Goal: Use online tool/utility

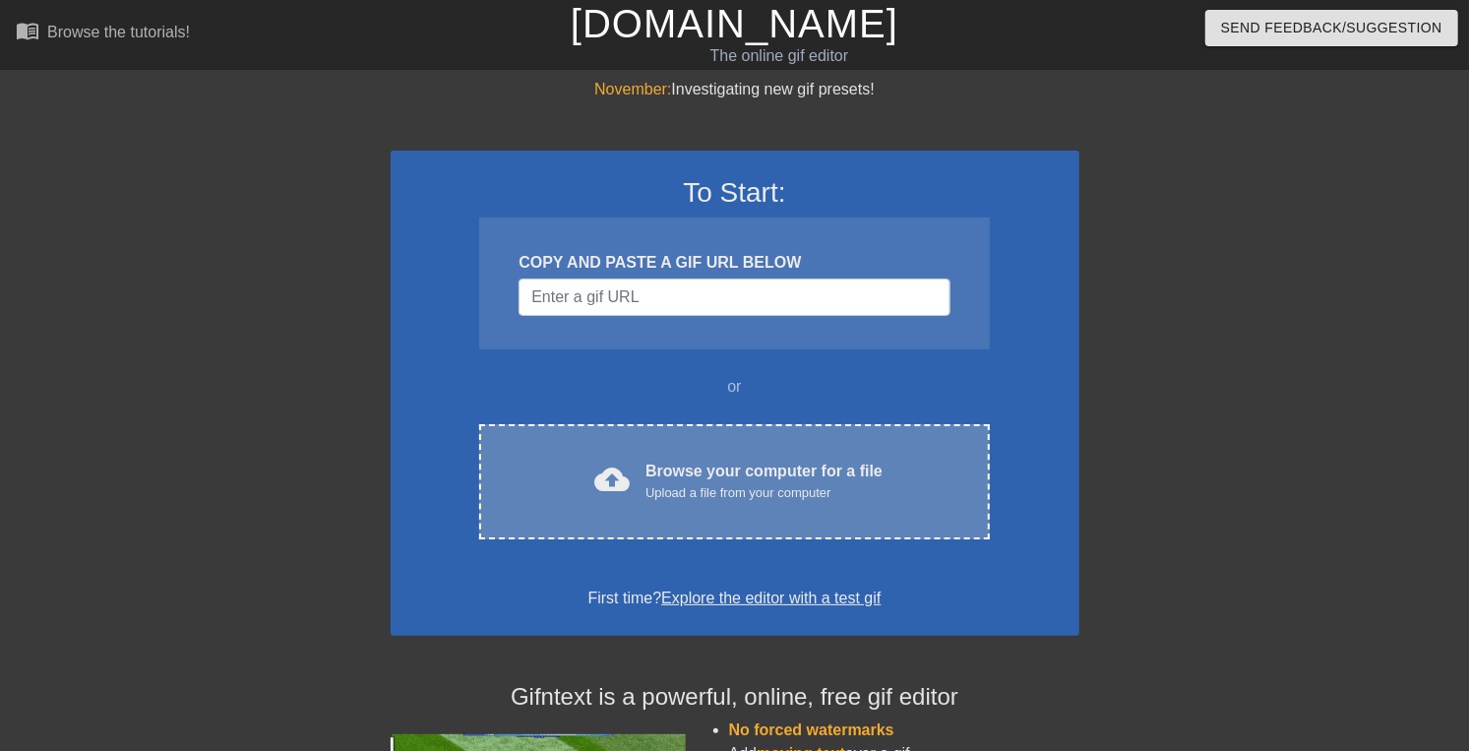
click at [645, 503] on div "Upload a file from your computer" at bounding box center [763, 493] width 237 height 20
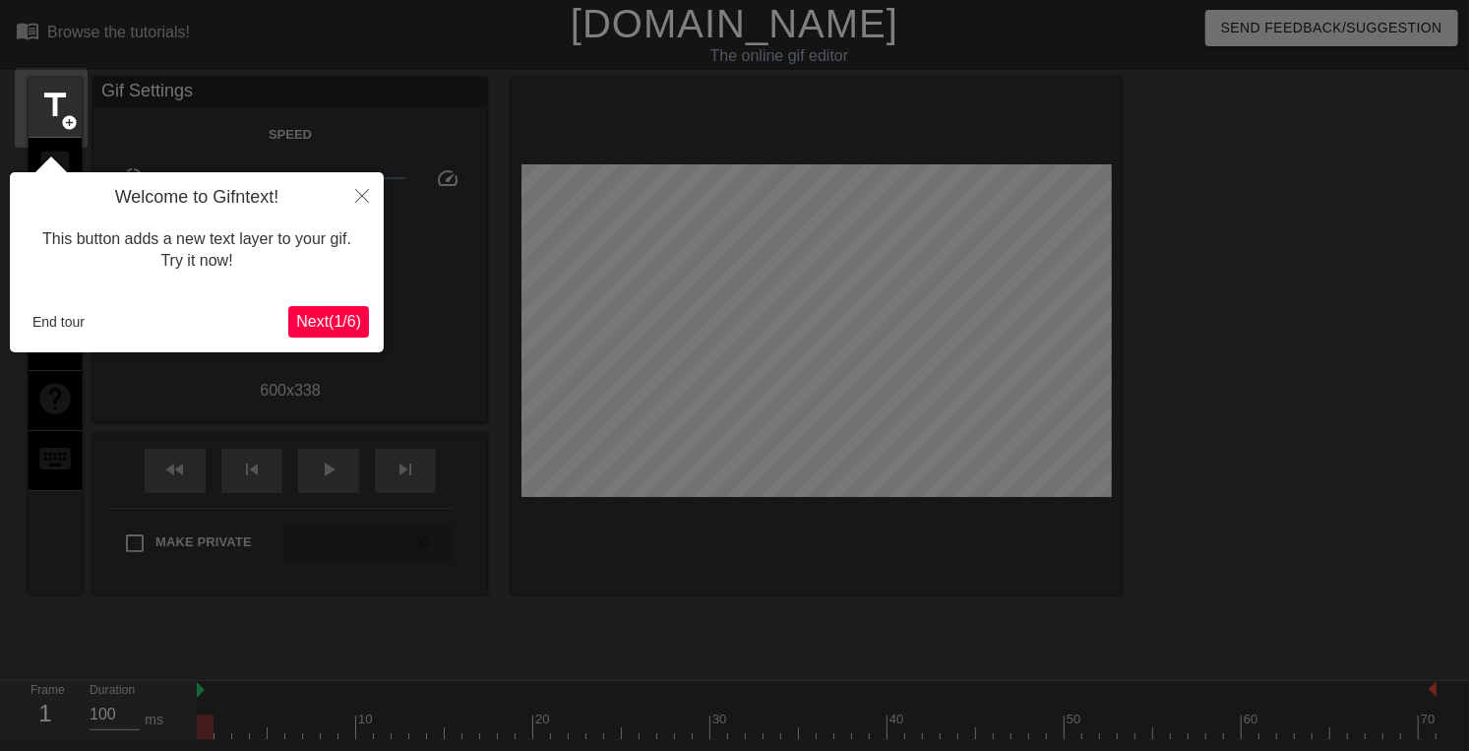
scroll to position [48, 0]
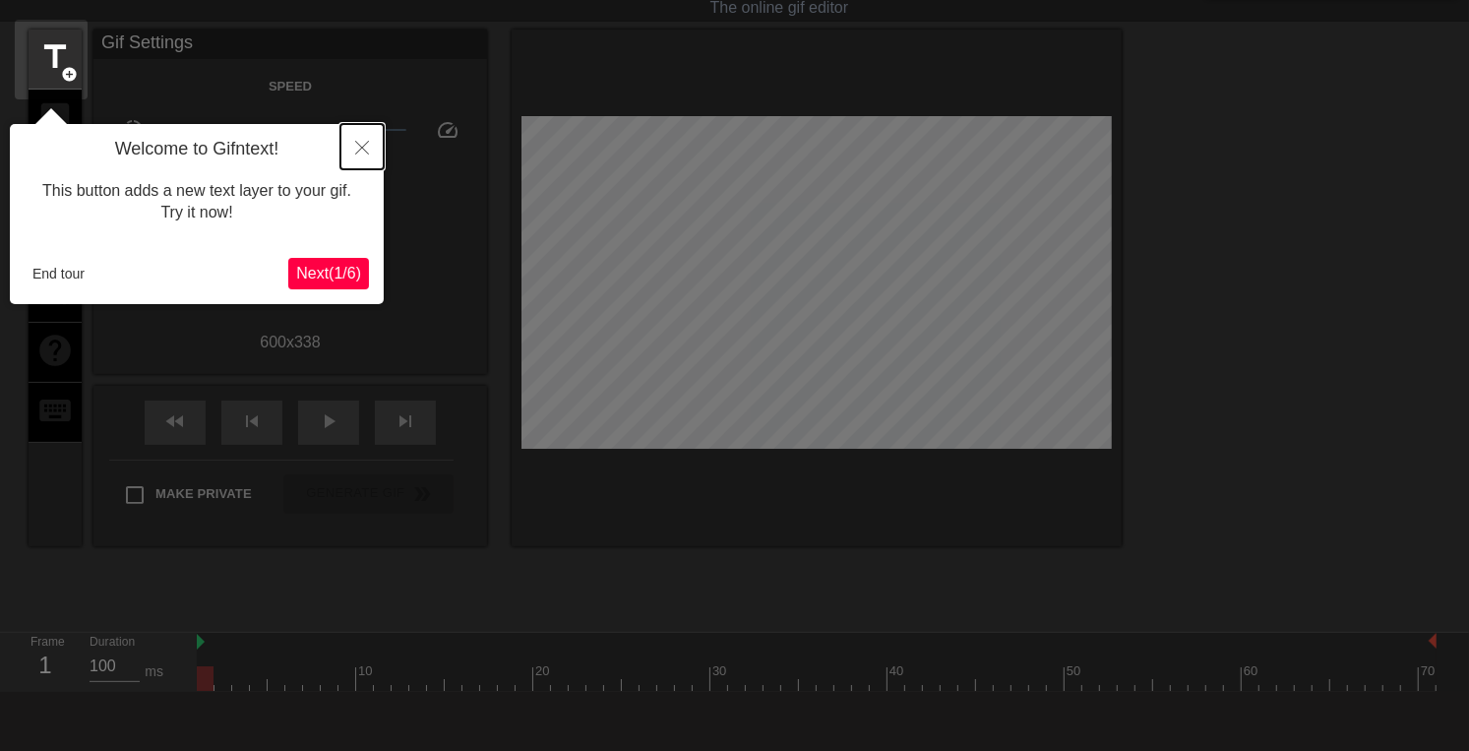
click at [362, 153] on icon "Close" at bounding box center [362, 148] width 14 height 14
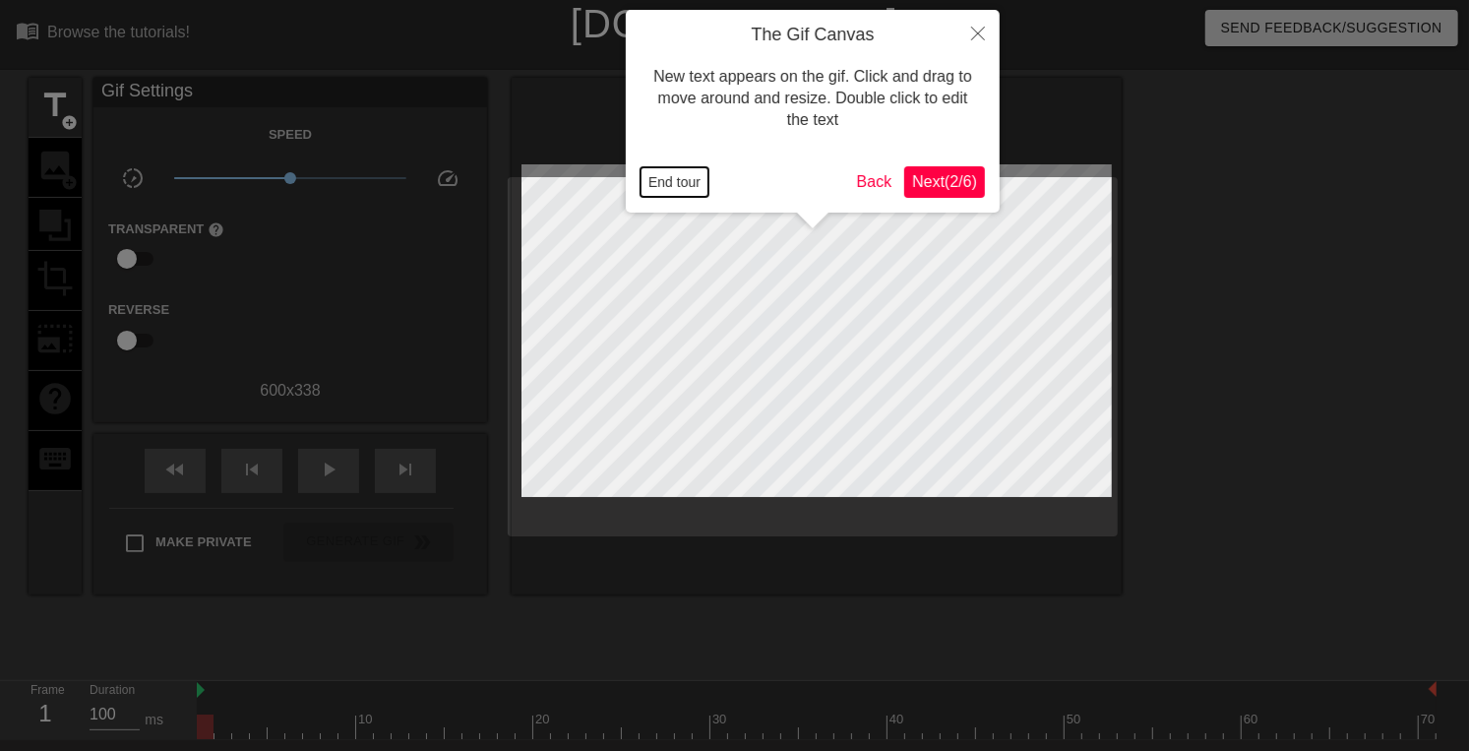
click at [681, 181] on button "End tour" at bounding box center [674, 182] width 68 height 30
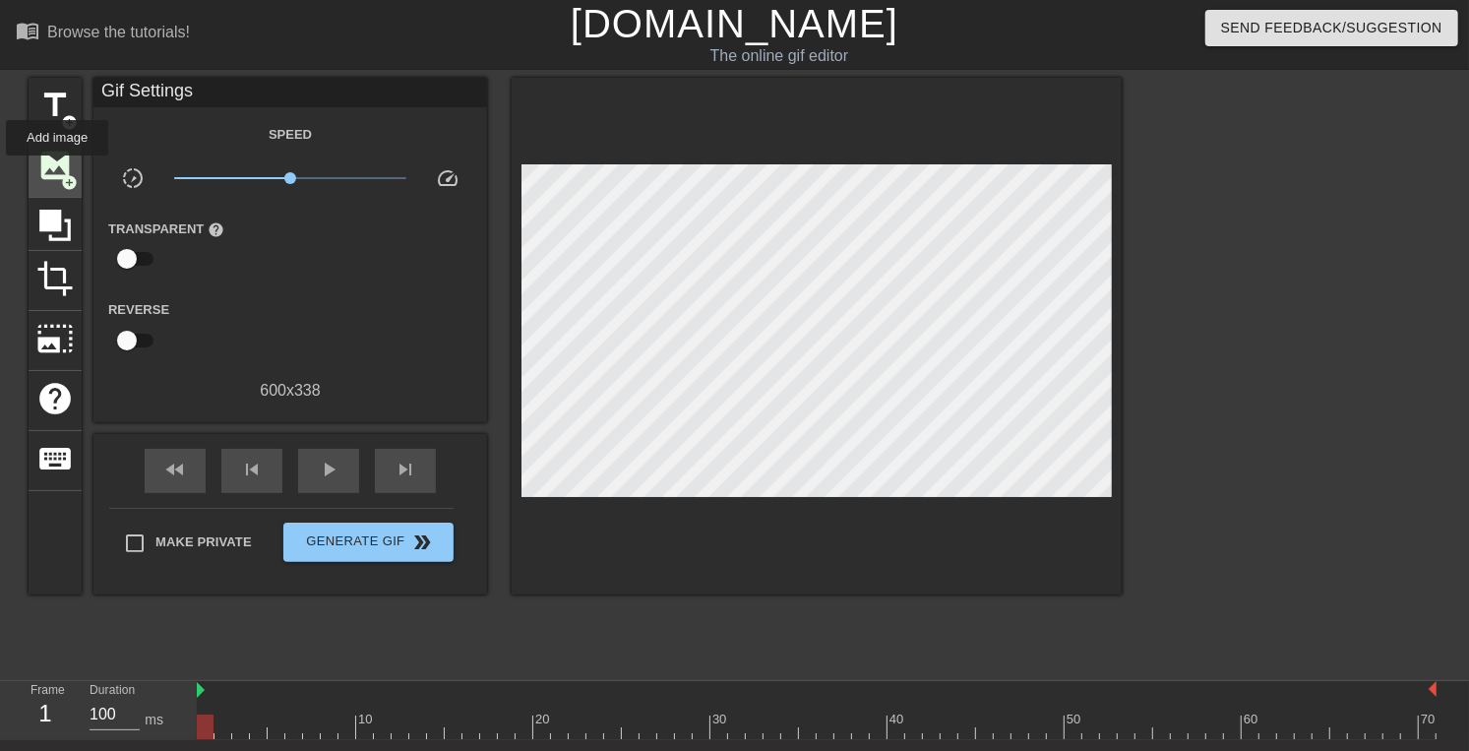
click at [57, 169] on span "image" at bounding box center [54, 165] width 37 height 37
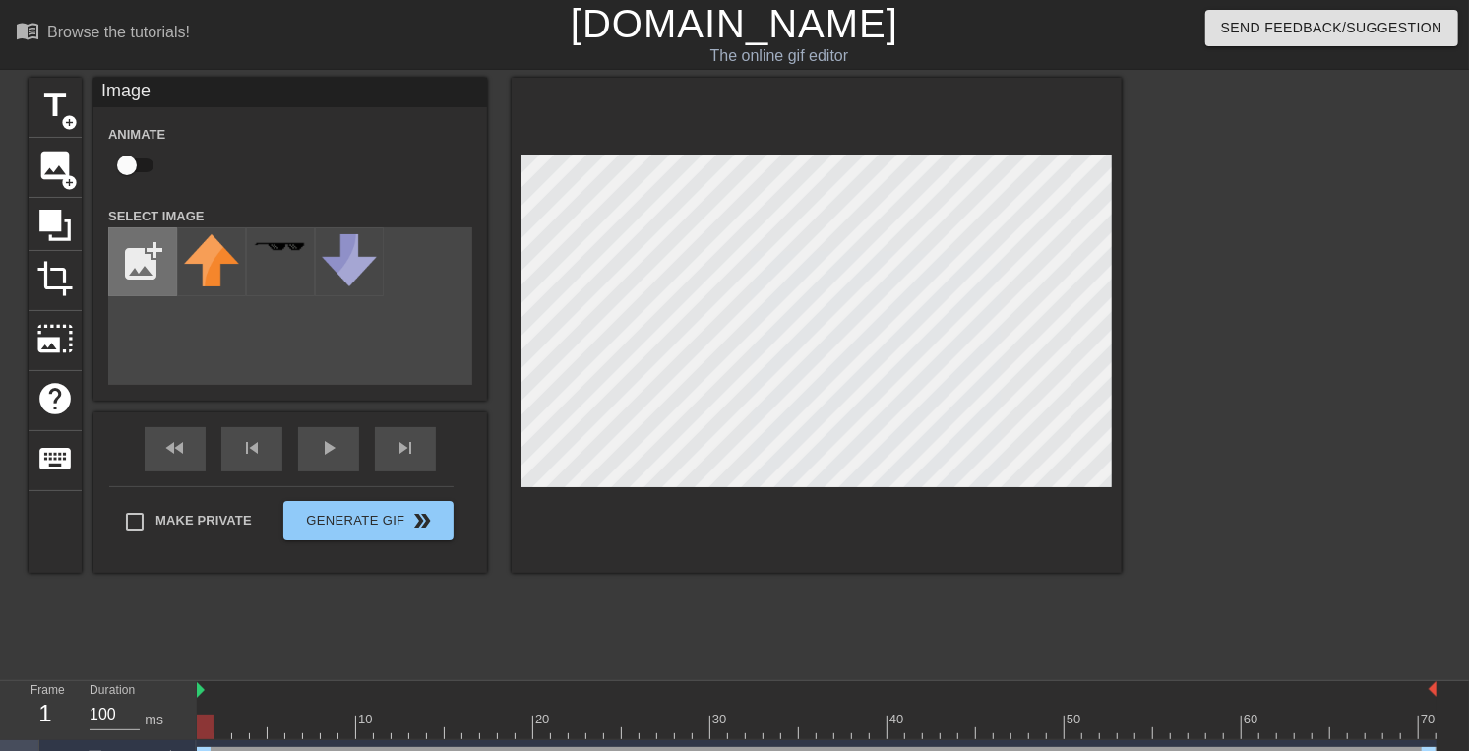
click at [142, 273] on input "file" at bounding box center [142, 261] width 67 height 67
type input "C:\fakepath\monty_python_spanish_inquisition_5-removebg-preview.png"
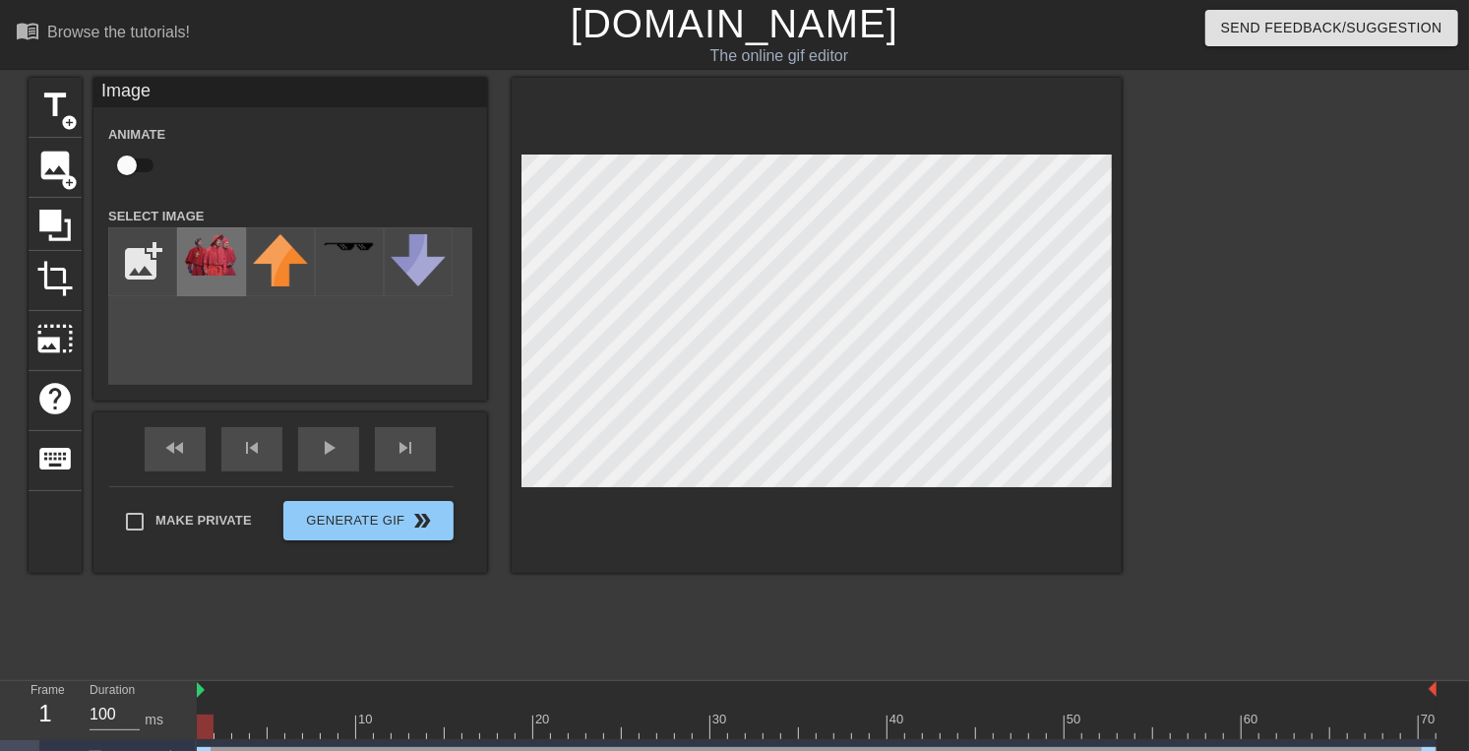
click at [196, 275] on img at bounding box center [211, 254] width 55 height 41
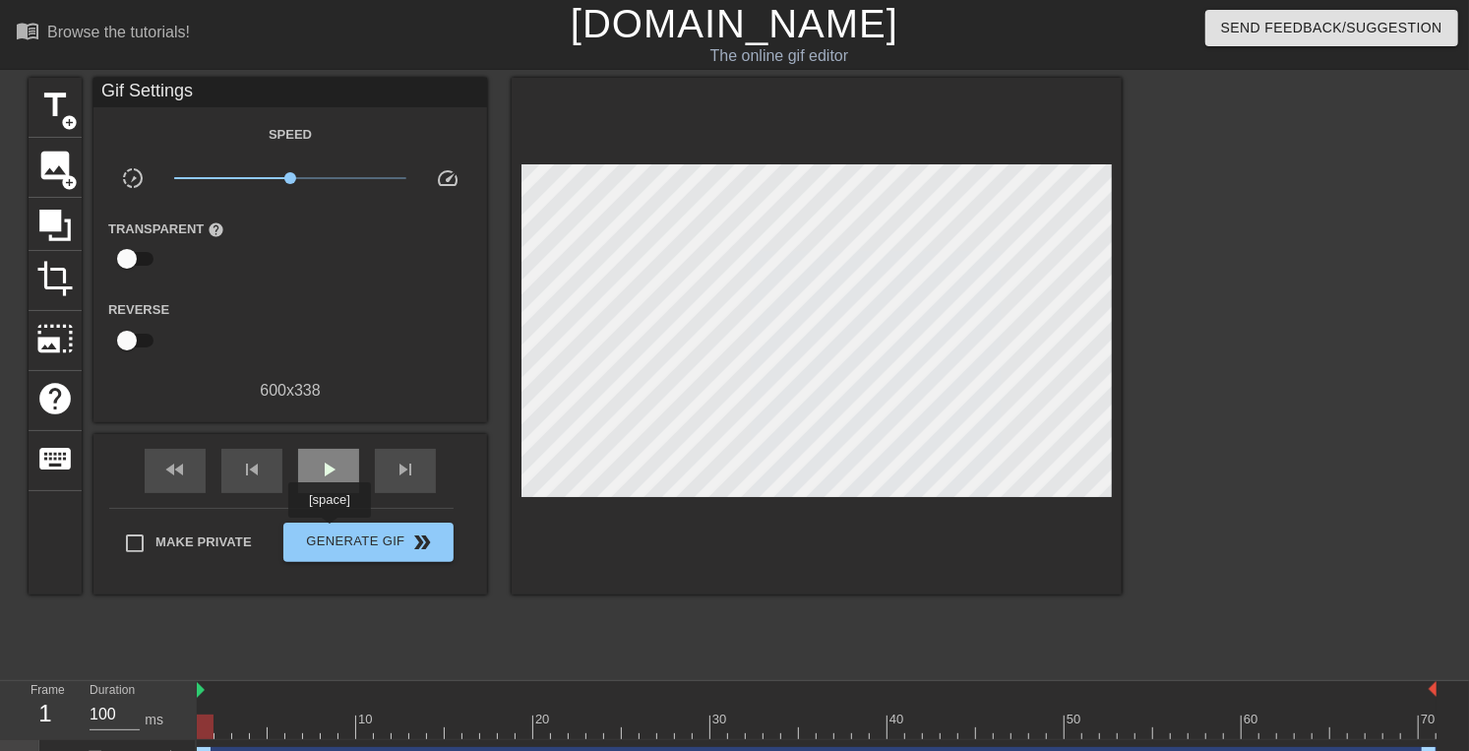
click at [329, 481] on span "play_arrow" at bounding box center [329, 469] width 24 height 24
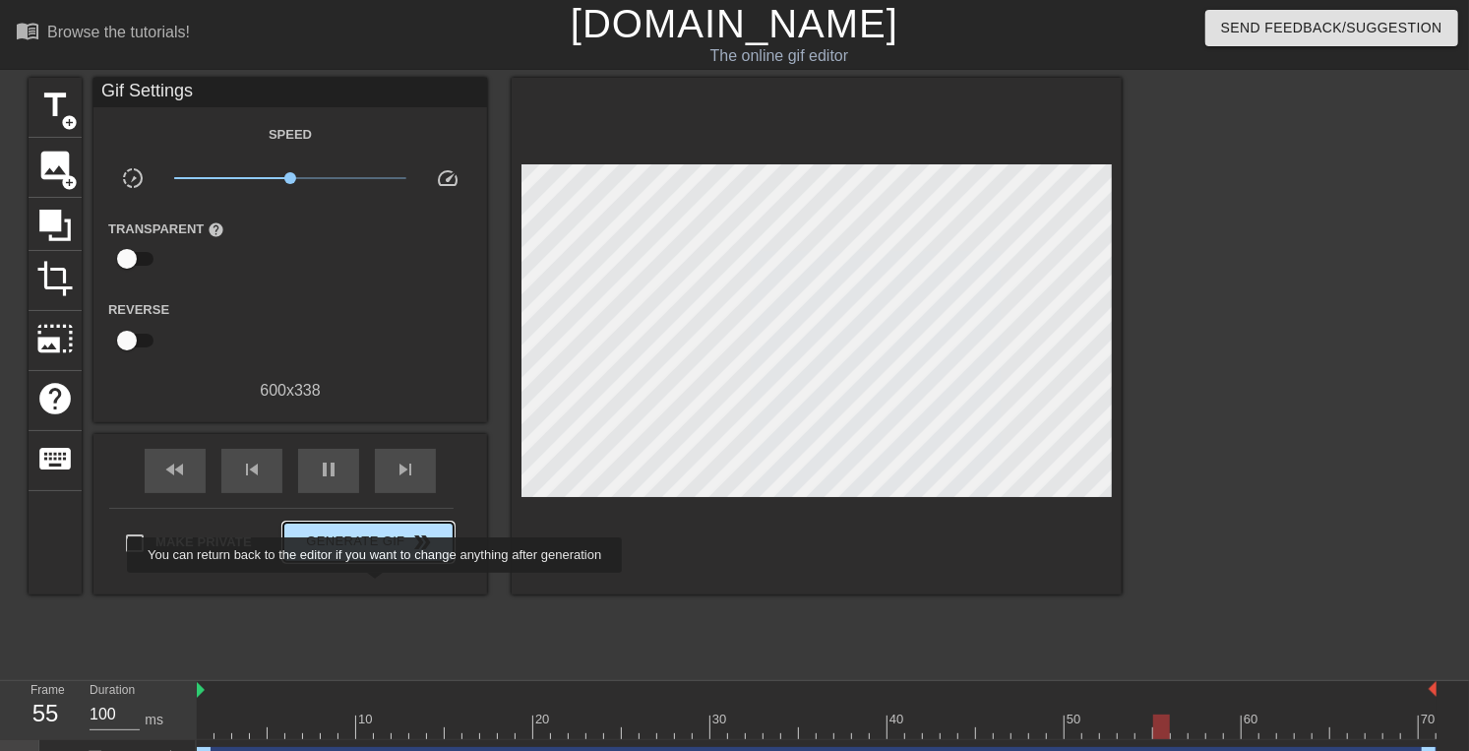
click at [381, 554] on span "Generate Gif double_arrow" at bounding box center [368, 542] width 154 height 24
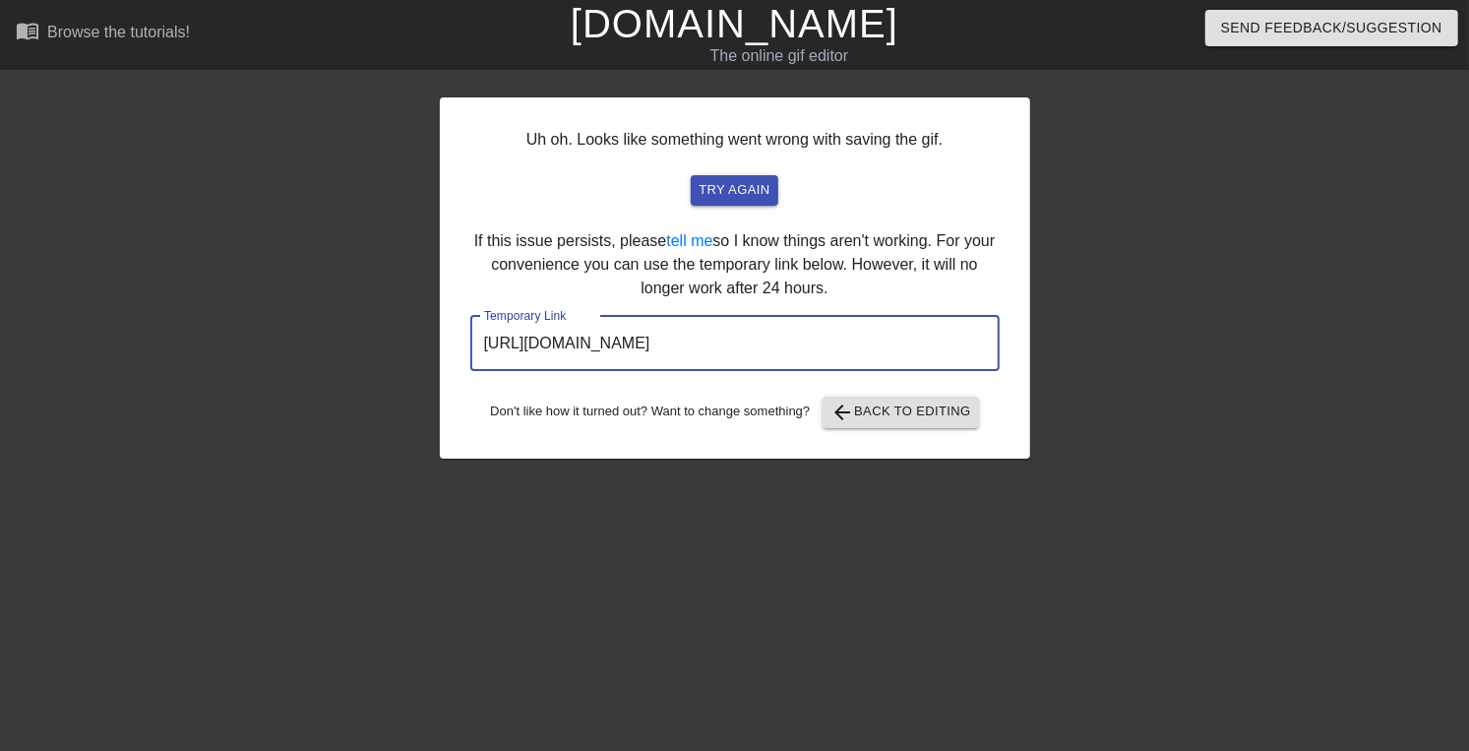
drag, startPoint x: 483, startPoint y: 478, endPoint x: 993, endPoint y: 481, distance: 509.5
click at [993, 371] on input "[URL][DOMAIN_NAME]" at bounding box center [734, 343] width 529 height 55
click at [500, 371] on input "[URL][DOMAIN_NAME]" at bounding box center [734, 343] width 529 height 55
click at [514, 371] on input "[URL][DOMAIN_NAME]" at bounding box center [734, 343] width 529 height 55
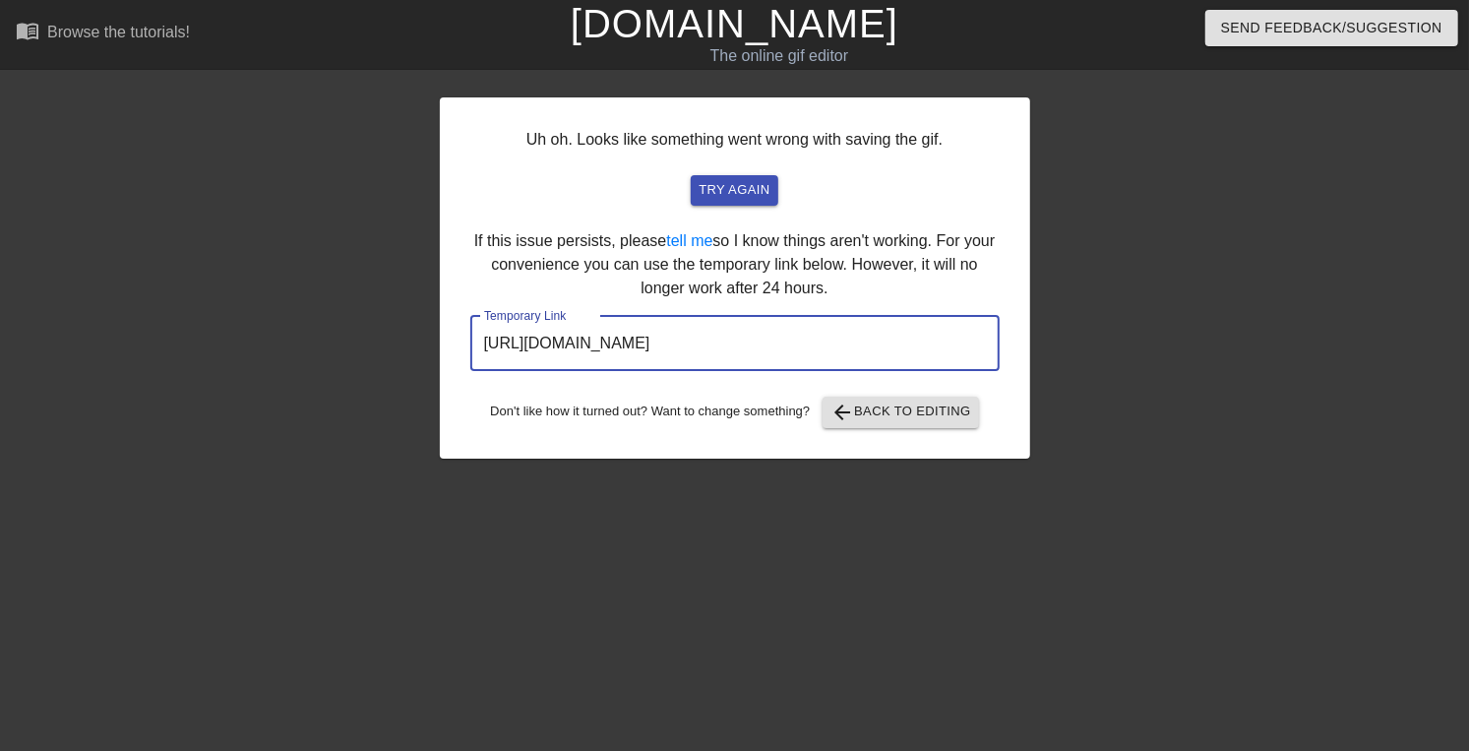
click at [514, 371] on input "[URL][DOMAIN_NAME]" at bounding box center [734, 343] width 529 height 55
click at [646, 45] on link "[DOMAIN_NAME]" at bounding box center [735, 23] width 328 height 43
